Goal: Complete application form

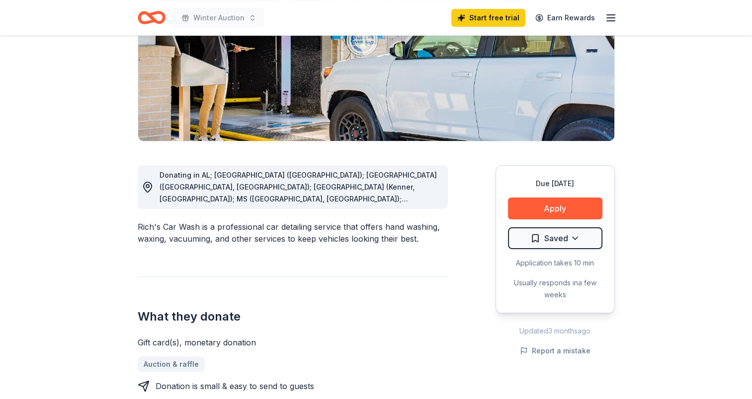
scroll to position [99, 0]
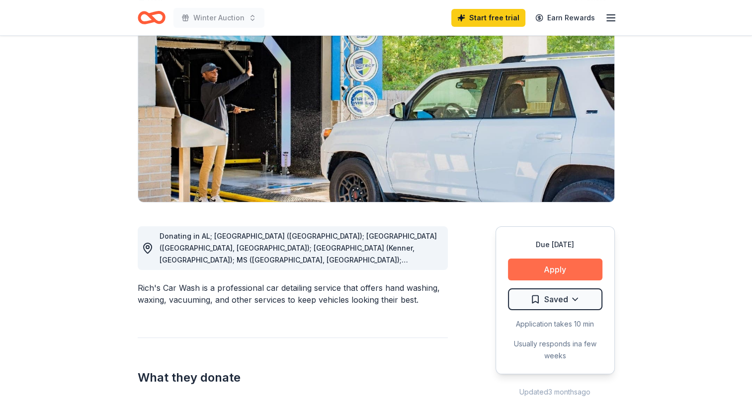
click at [595, 268] on button "Apply" at bounding box center [555, 270] width 94 height 22
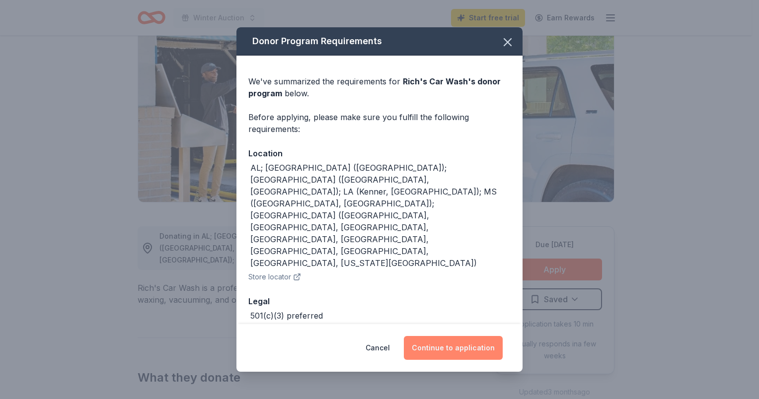
click at [469, 344] on button "Continue to application" at bounding box center [453, 348] width 99 height 24
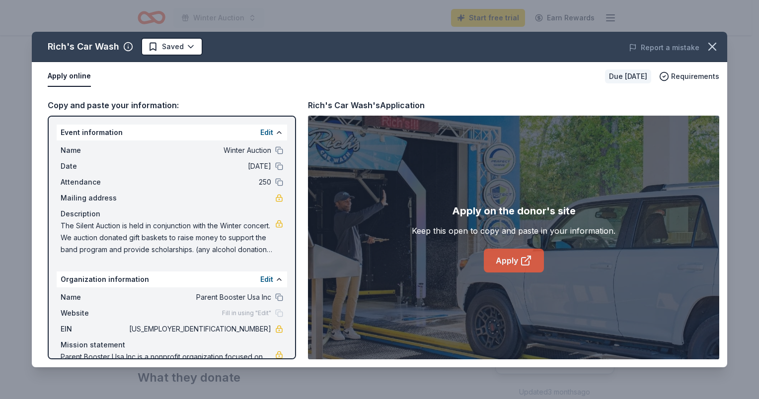
click at [517, 258] on link "Apply" at bounding box center [514, 261] width 60 height 24
click at [714, 53] on icon "button" at bounding box center [712, 47] width 14 height 14
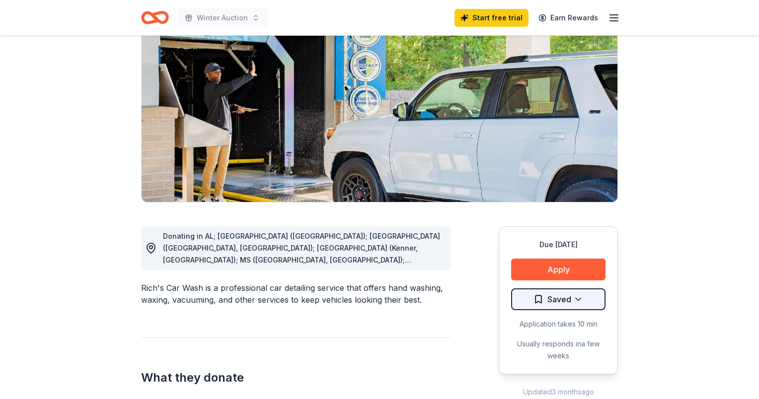
click at [533, 300] on html "Winter Auction Start free trial Earn Rewards Due in 63 days Share Rich's Car Wa…" at bounding box center [379, 100] width 759 height 399
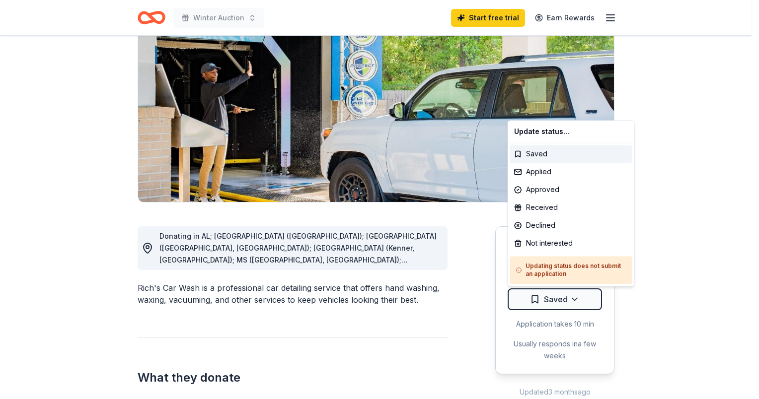
click at [654, 190] on html "Winter Auction Start free trial Earn Rewards Due in 63 days Share Rich's Car Wa…" at bounding box center [379, 100] width 759 height 399
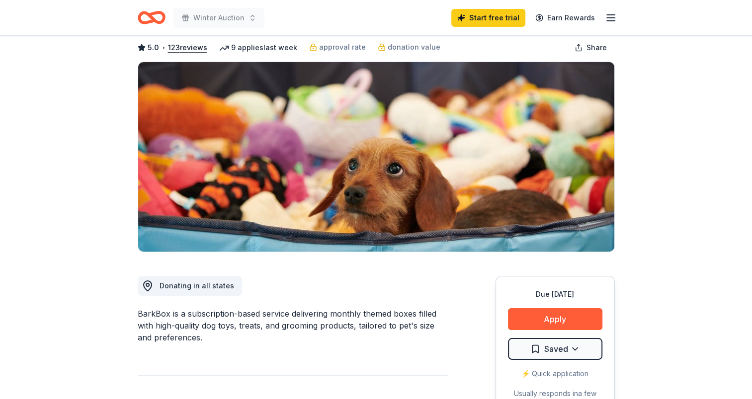
scroll to position [199, 0]
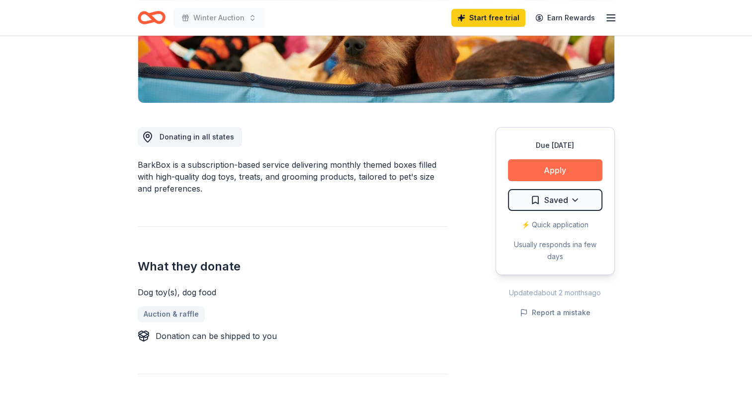
click at [562, 165] on button "Apply" at bounding box center [555, 170] width 94 height 22
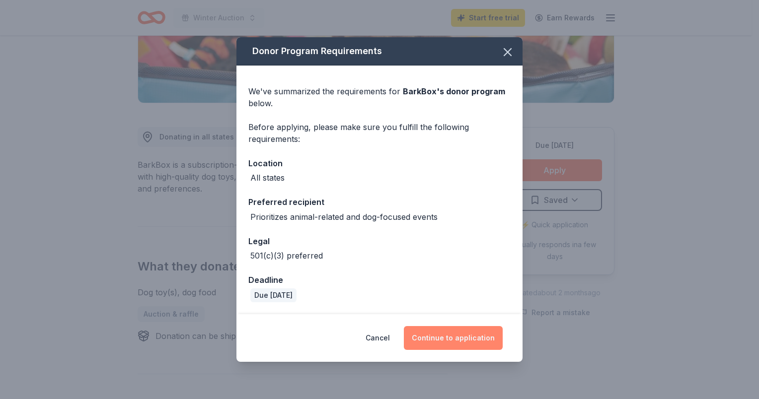
click at [465, 340] on button "Continue to application" at bounding box center [453, 338] width 99 height 24
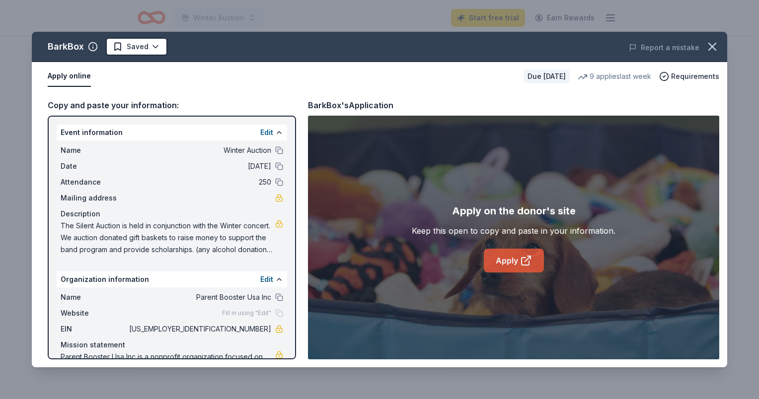
click at [538, 257] on link "Apply" at bounding box center [514, 261] width 60 height 24
click at [718, 40] on icon "button" at bounding box center [712, 47] width 14 height 14
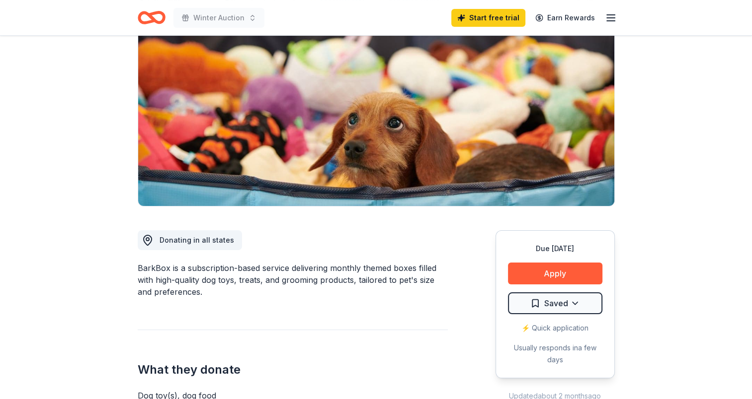
scroll to position [0, 0]
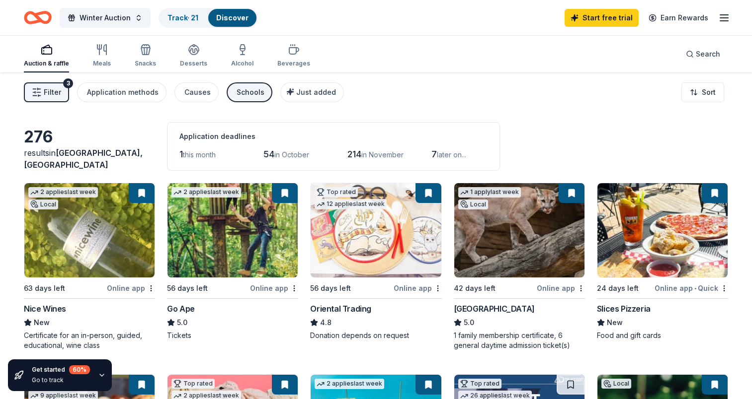
scroll to position [447, 0]
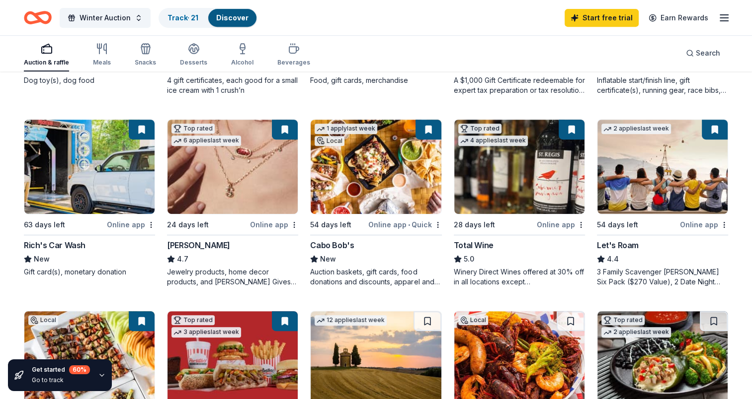
click at [563, 219] on div "Online app" at bounding box center [561, 225] width 48 height 12
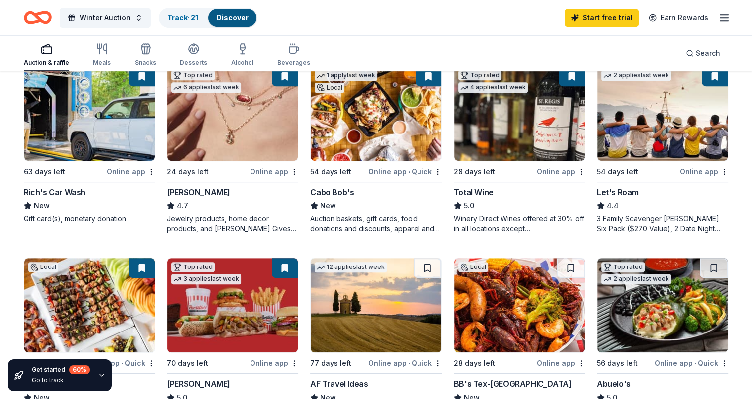
scroll to position [646, 0]
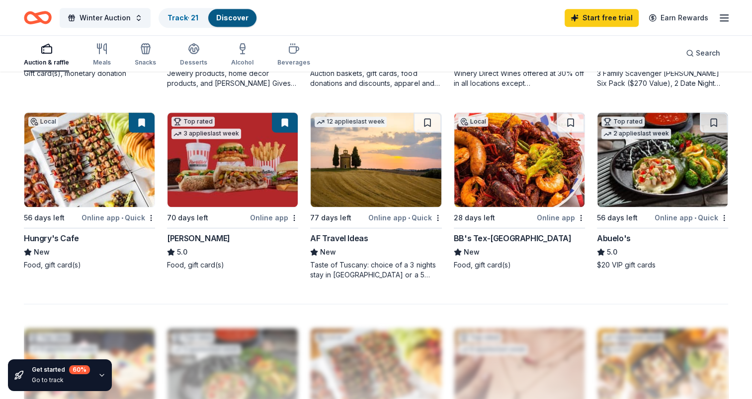
click at [552, 216] on div "Online app" at bounding box center [561, 218] width 48 height 12
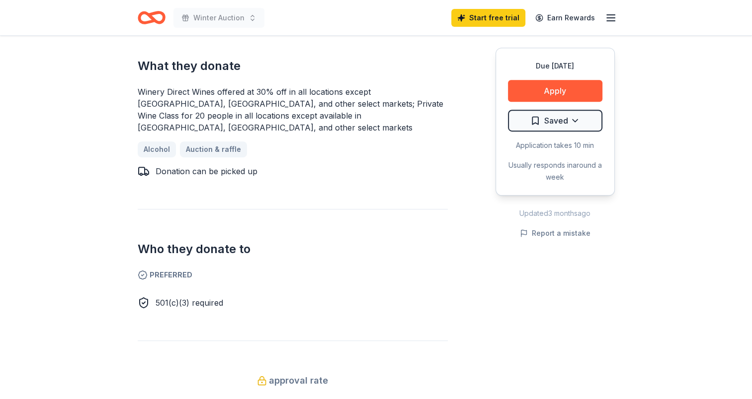
scroll to position [447, 0]
